Goal: Find contact information: Find contact information

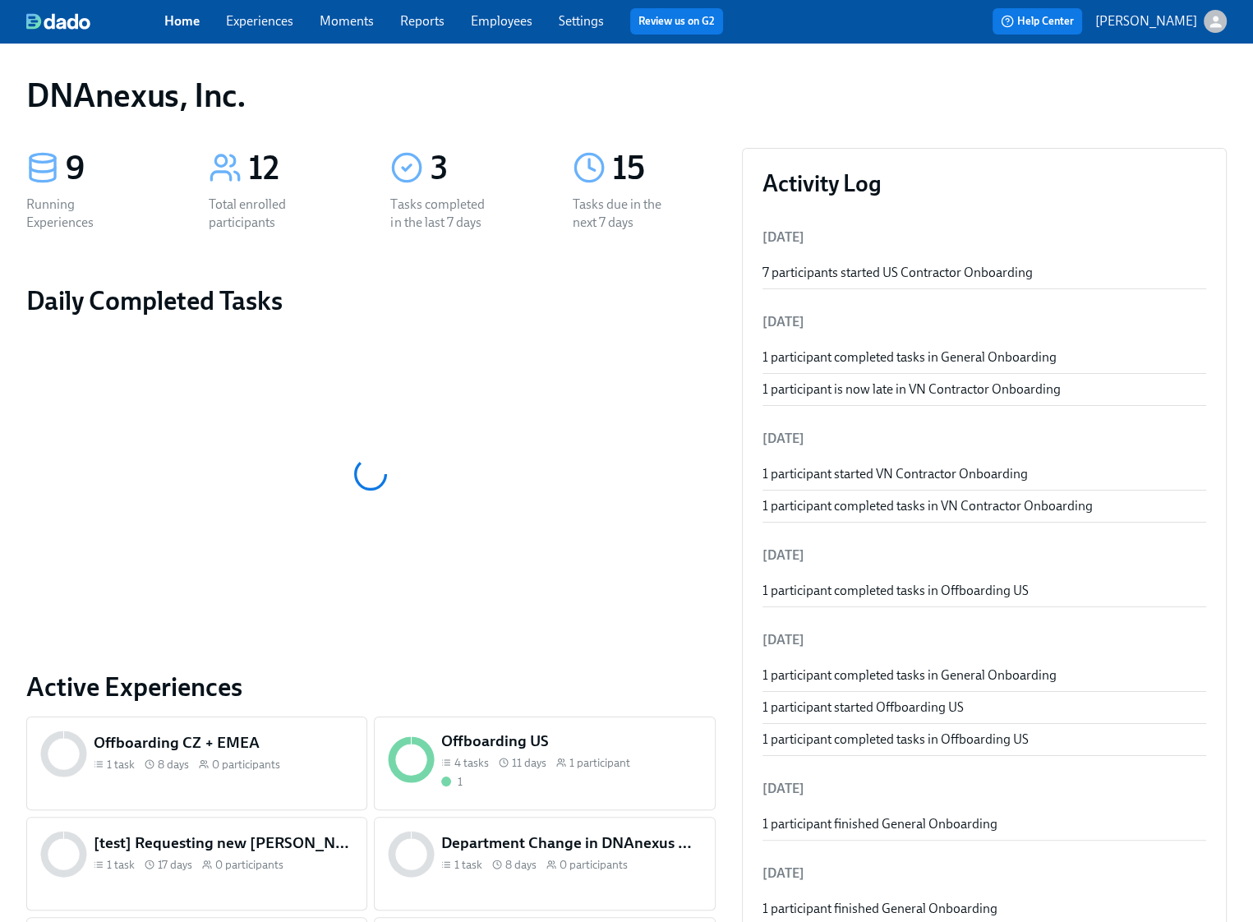
click at [479, 24] on link "Employees" at bounding box center [502, 21] width 62 height 16
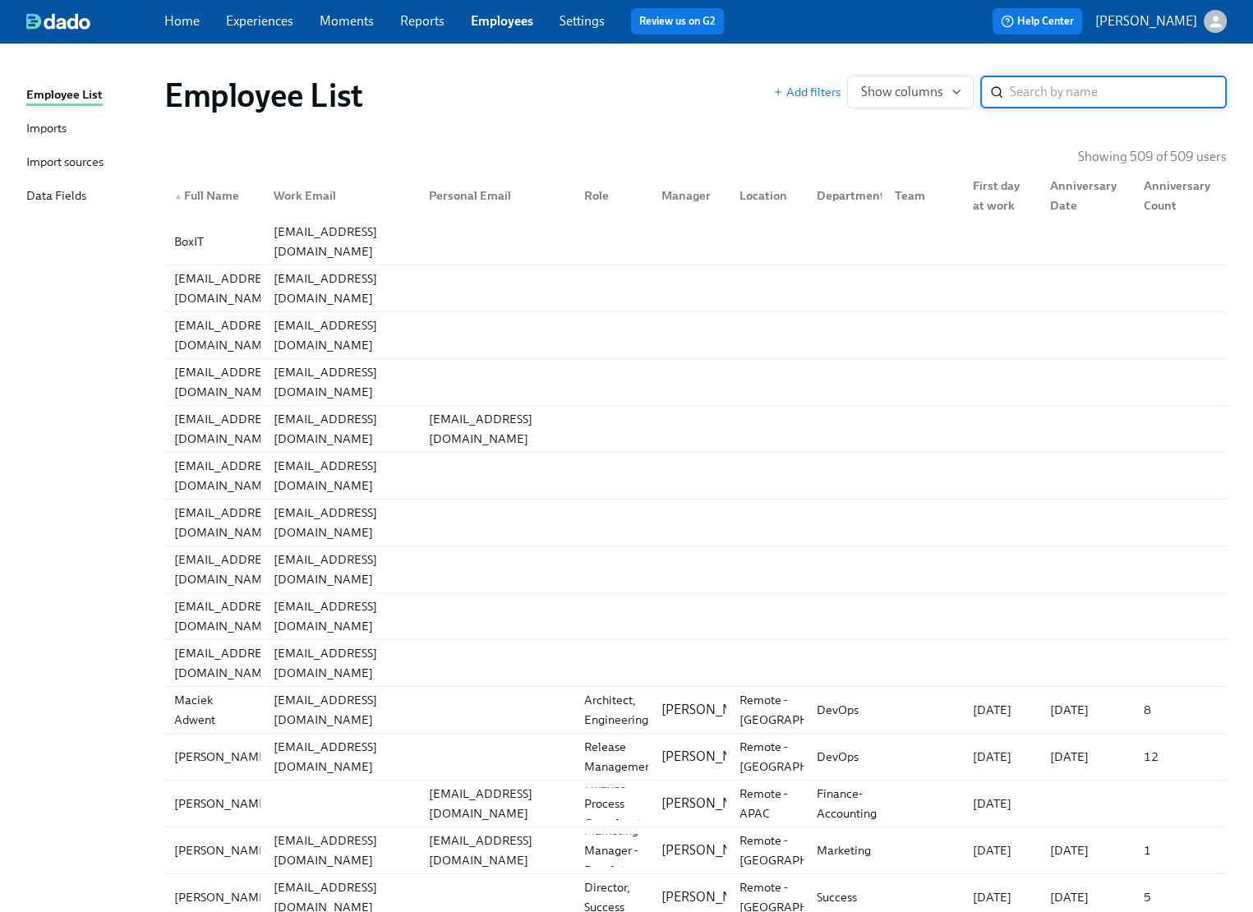
click at [1043, 85] on input "search" at bounding box center [1118, 92] width 217 height 33
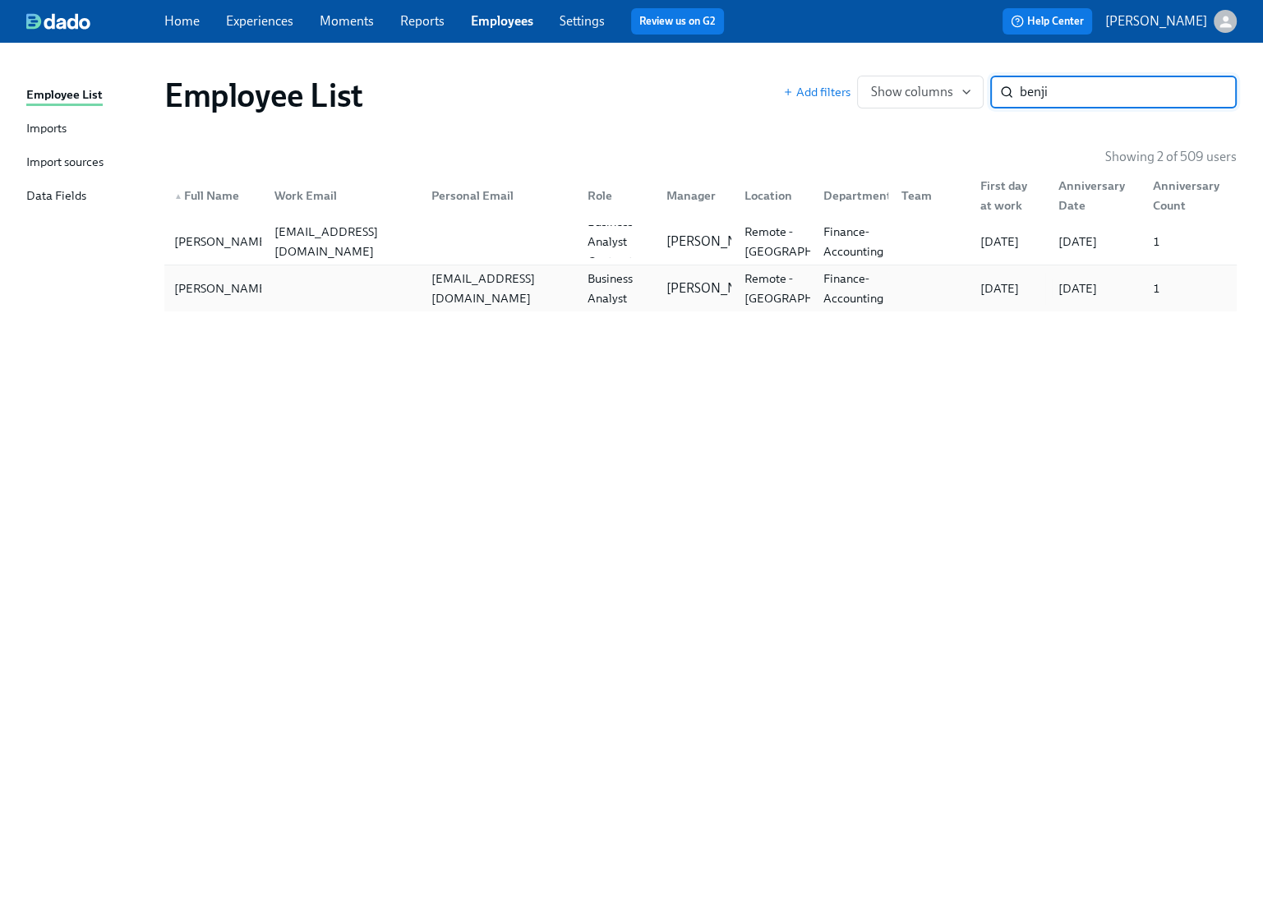
type input "benji"
click at [304, 291] on div at bounding box center [339, 288] width 157 height 33
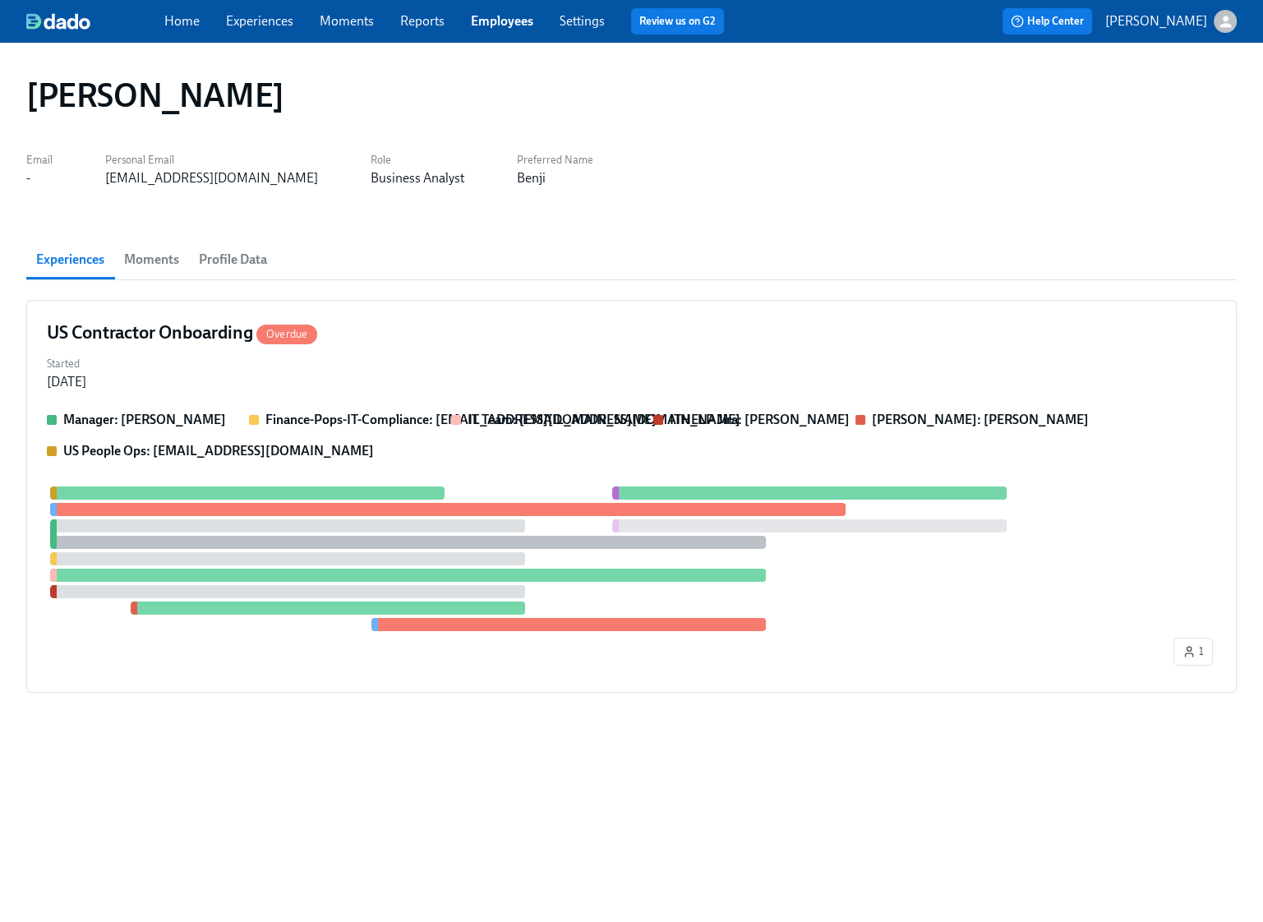
click at [233, 258] on span "Profile Data" at bounding box center [233, 259] width 68 height 23
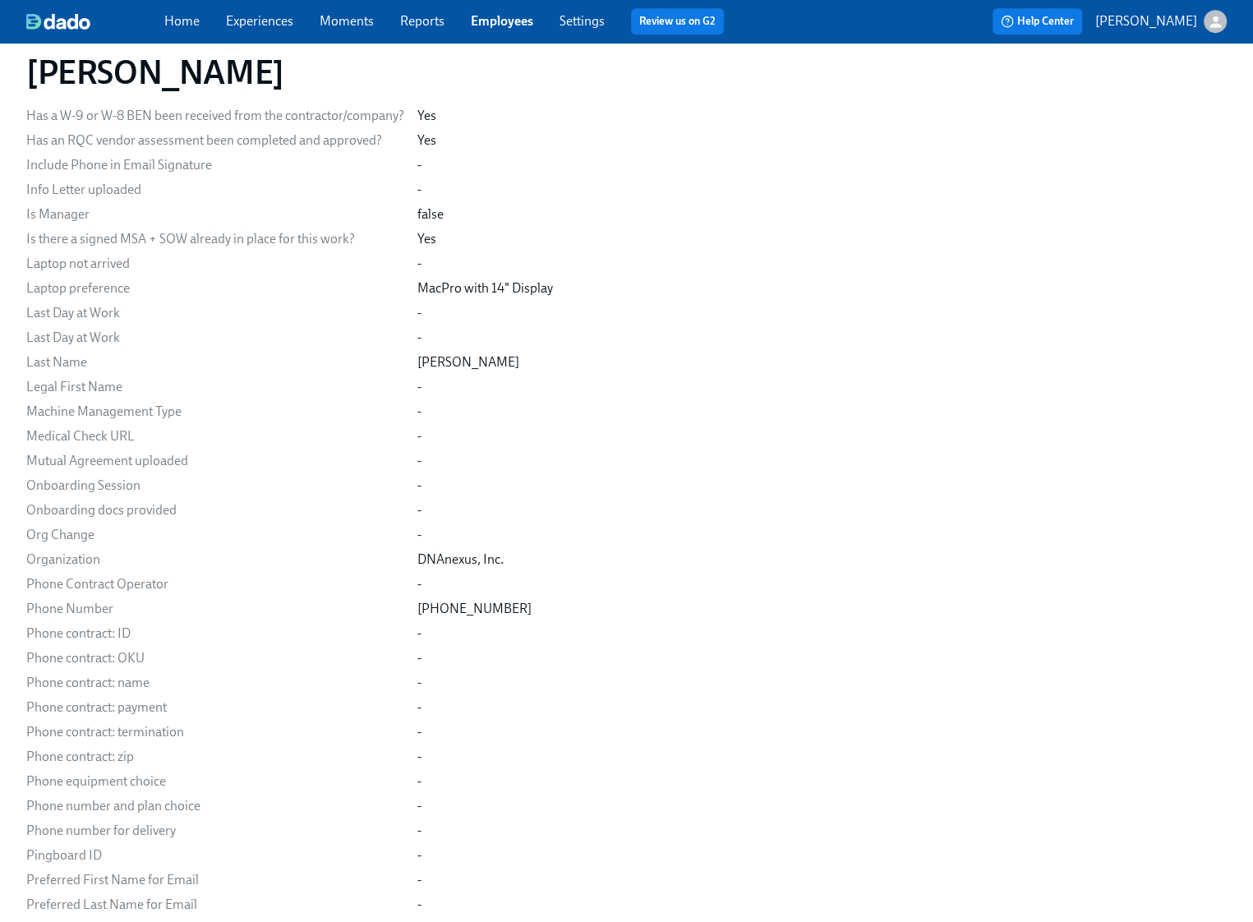
scroll to position [936, 0]
drag, startPoint x: 413, startPoint y: 603, endPoint x: 500, endPoint y: 596, distance: 87.3
click at [500, 596] on div "Email - Personal Email [EMAIL_ADDRESS][DOMAIN_NAME] Location Remote - [GEOGRAPH…" at bounding box center [626, 322] width 1200 height 1916
copy div "[PHONE_NUMBER]"
